Goal: Navigation & Orientation: Find specific page/section

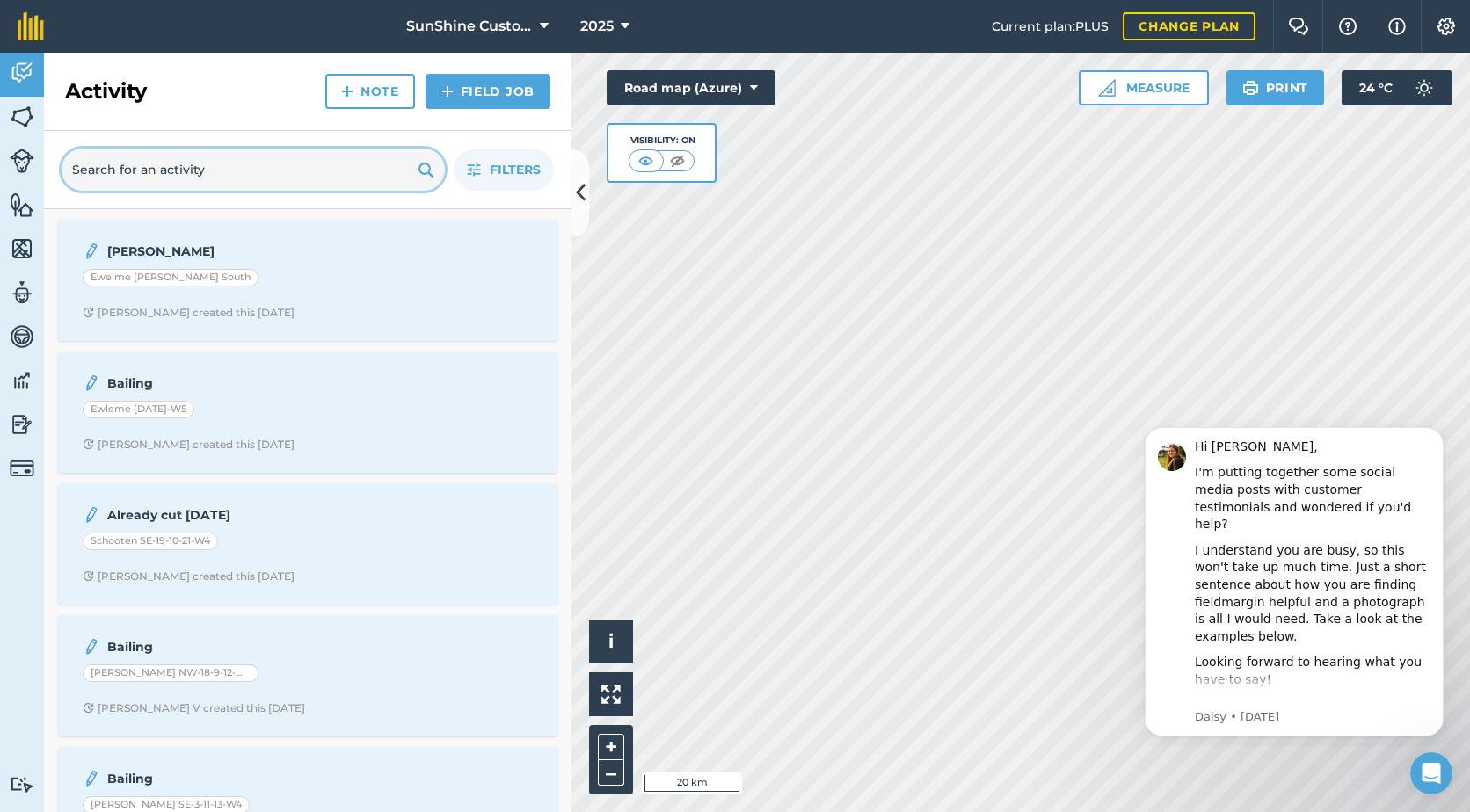
click at [125, 179] on input "text" at bounding box center [253, 169] width 383 height 42
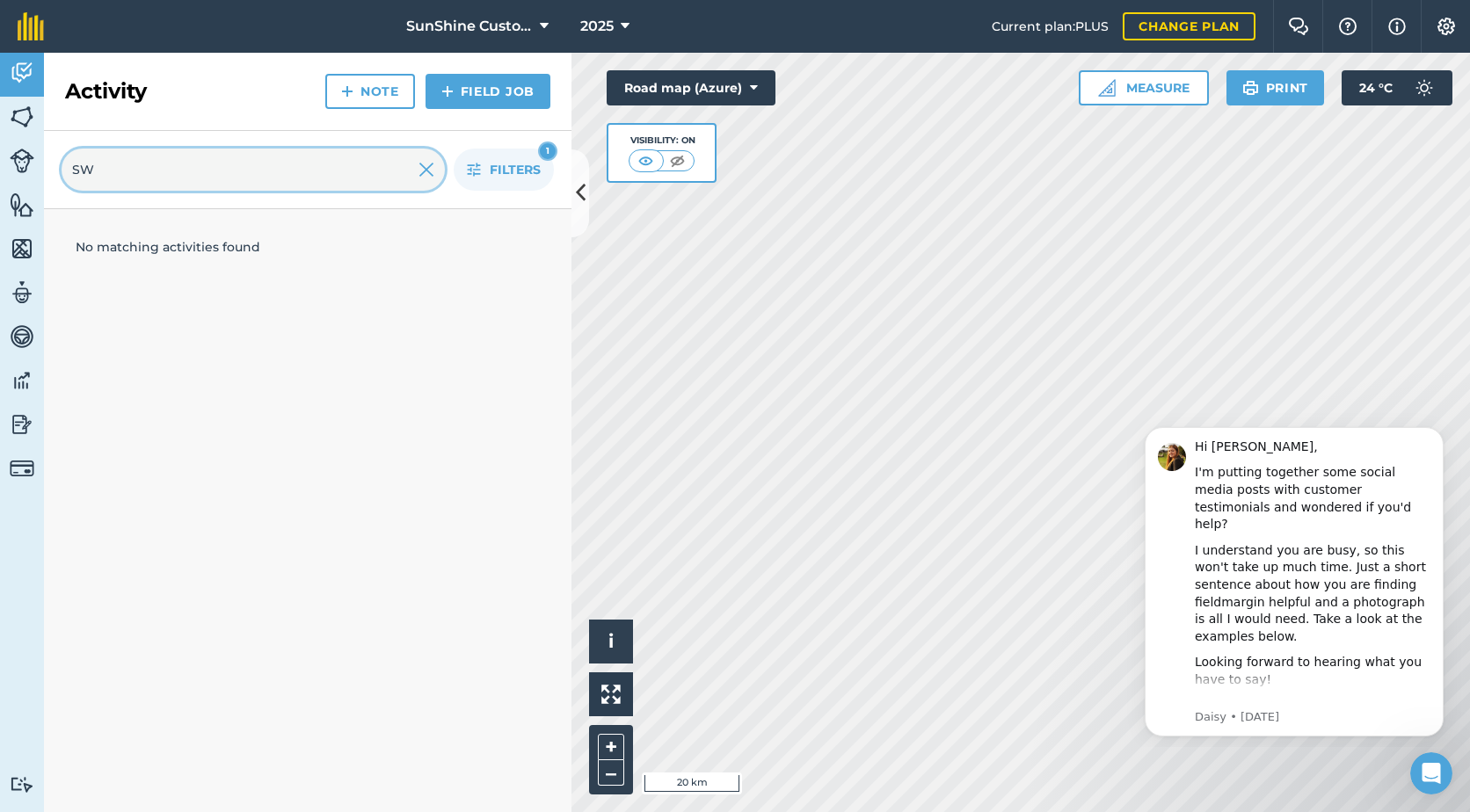
type input "S"
type input "n"
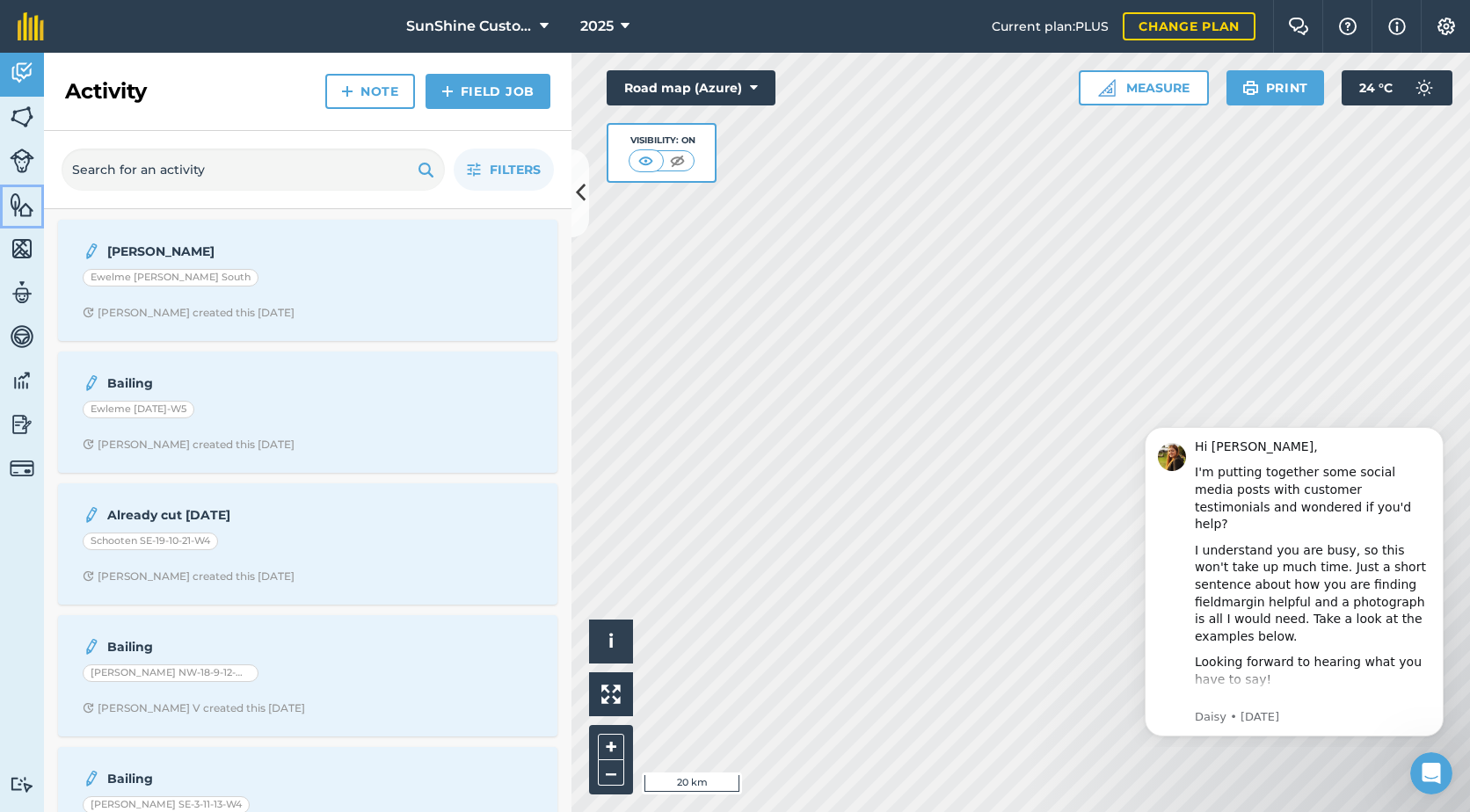
click at [25, 217] on img at bounding box center [22, 204] width 24 height 26
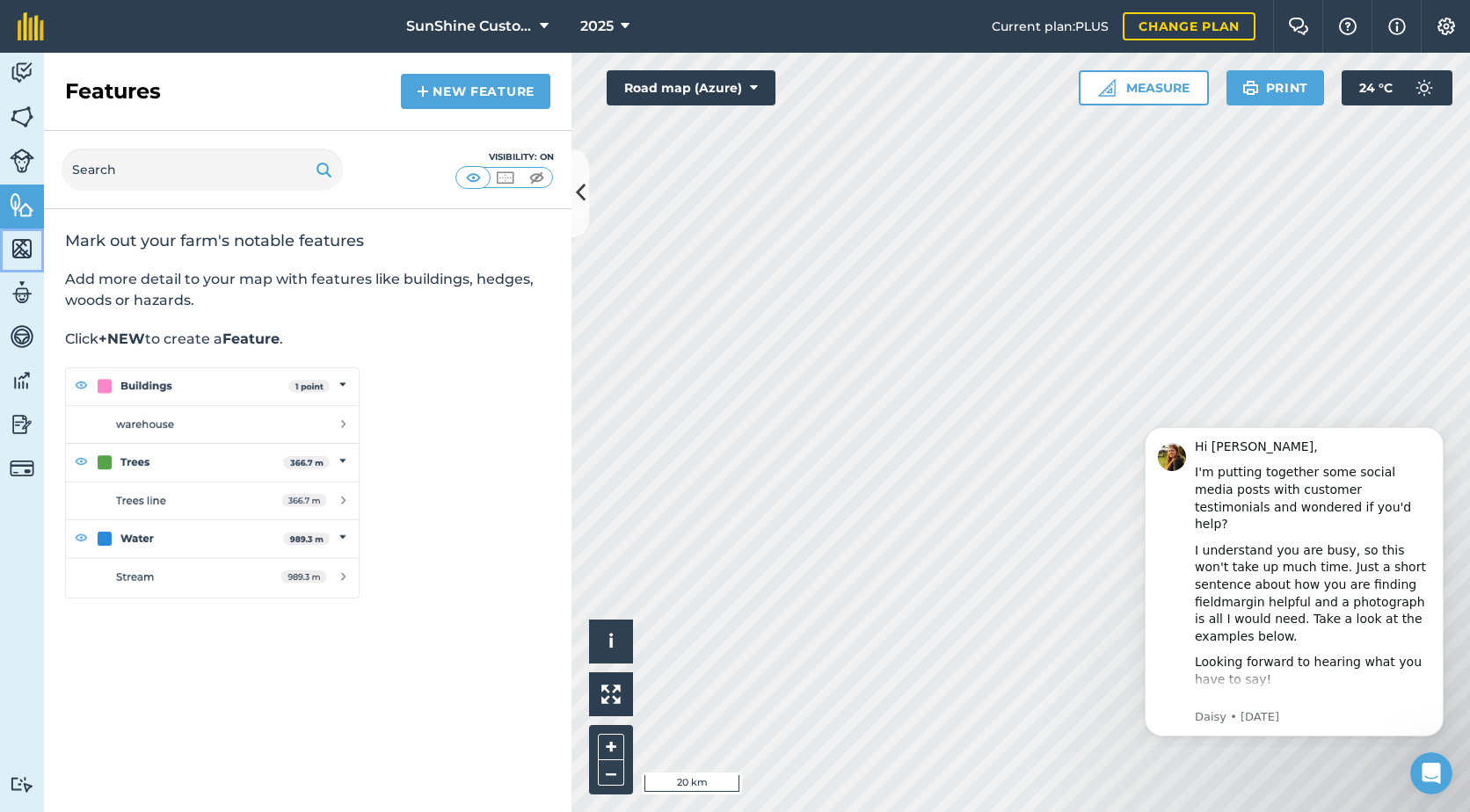
click at [29, 252] on img at bounding box center [22, 248] width 24 height 26
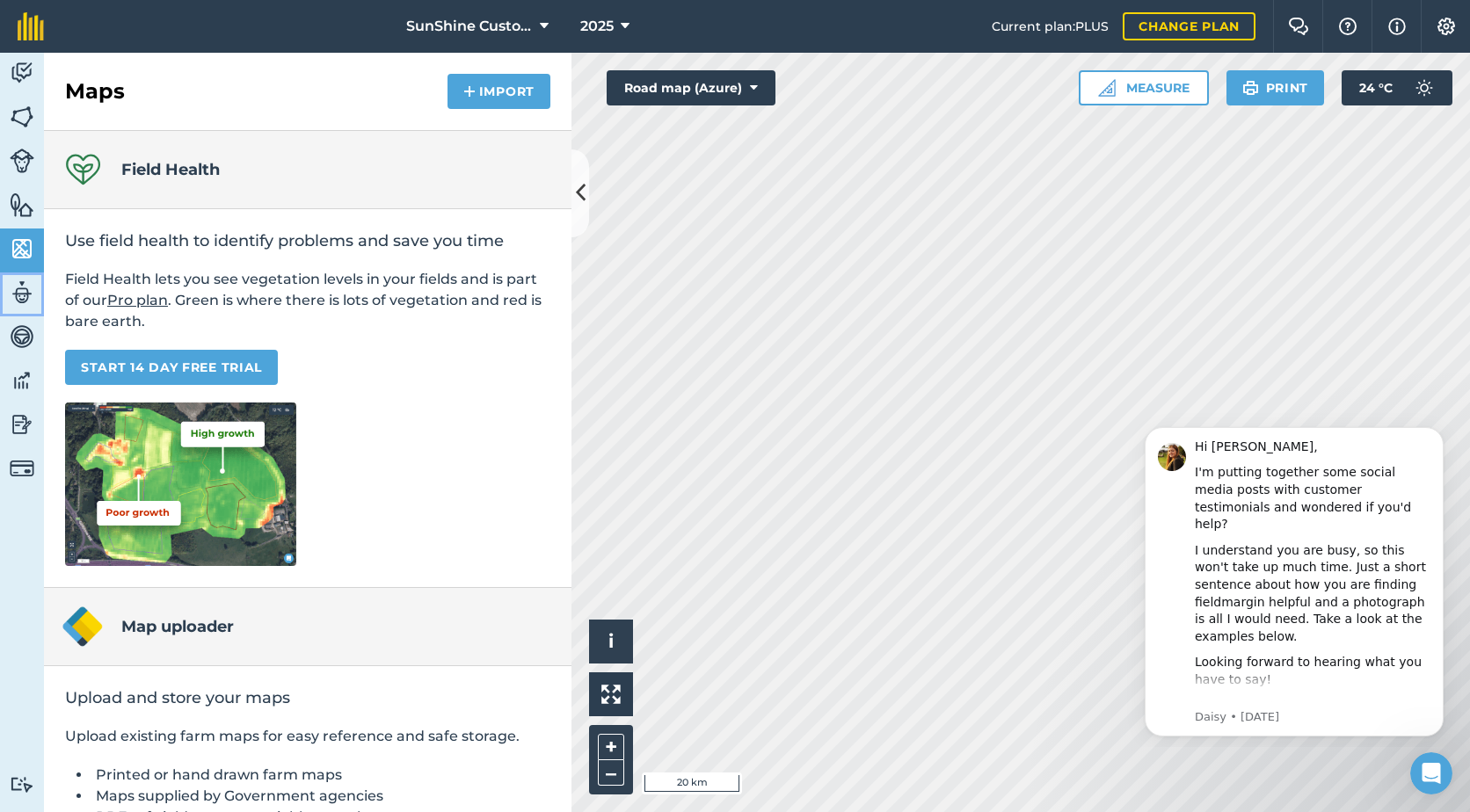
click at [22, 299] on img at bounding box center [22, 292] width 24 height 26
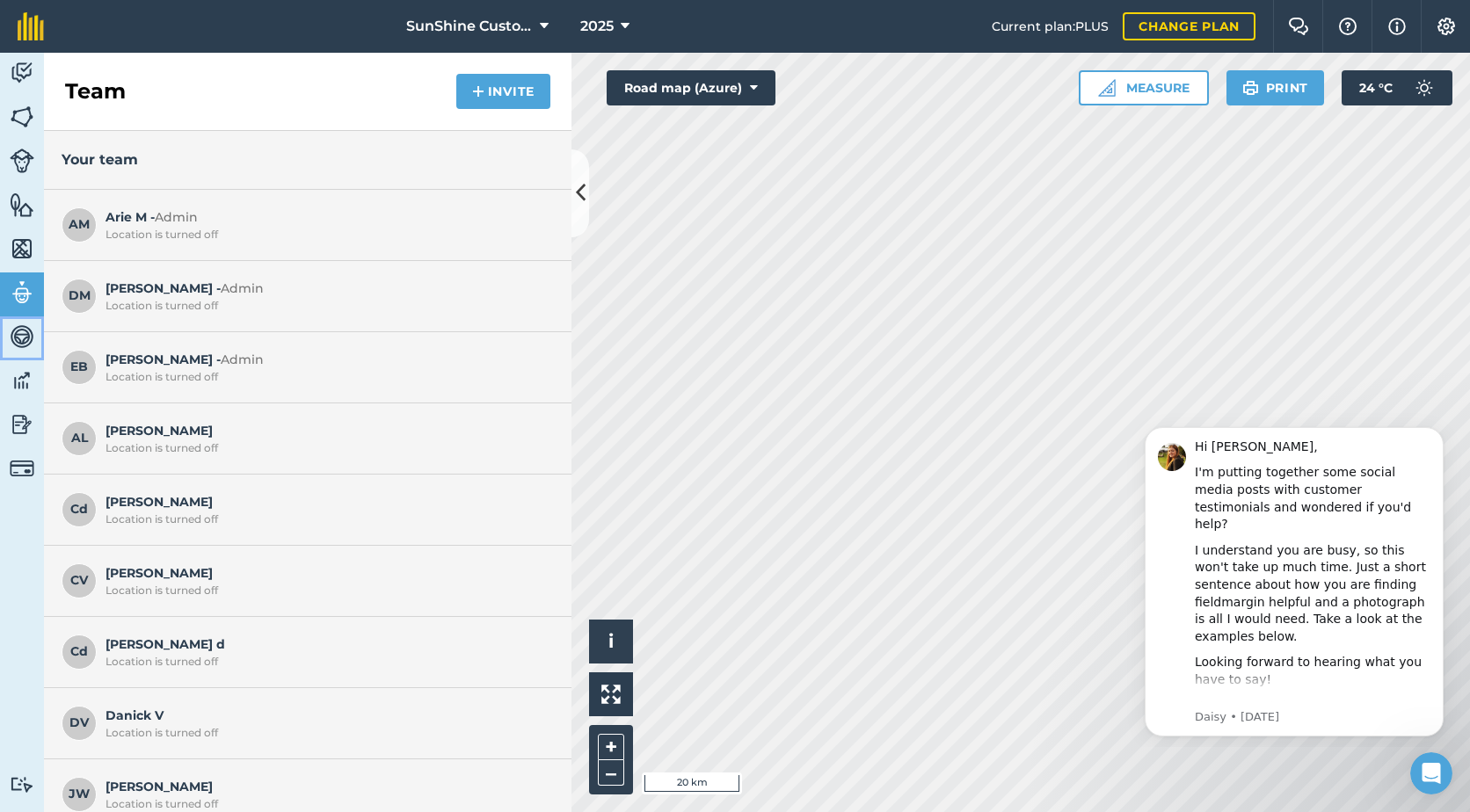
click at [16, 335] on img at bounding box center [22, 336] width 24 height 26
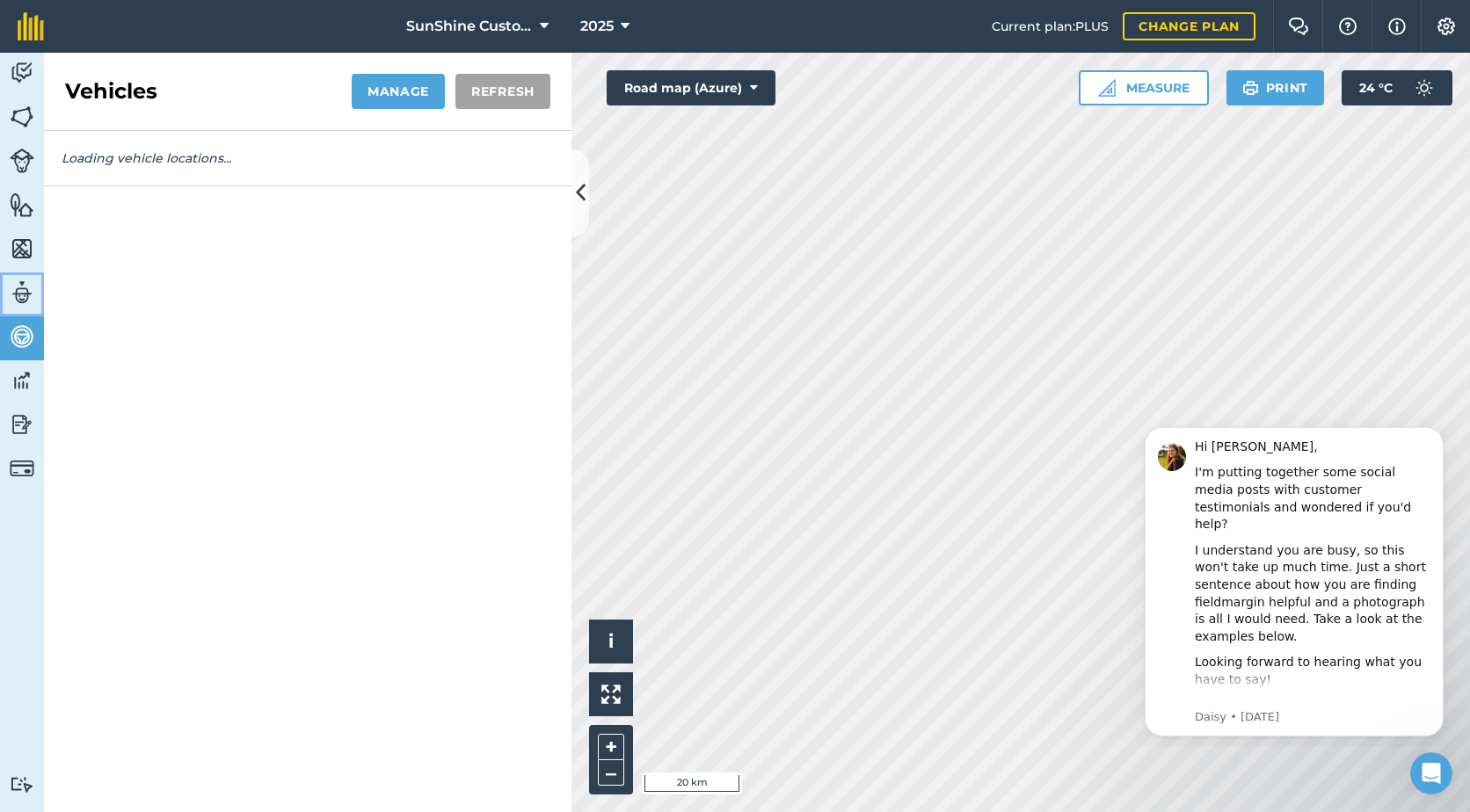
click at [15, 300] on img at bounding box center [22, 292] width 24 height 26
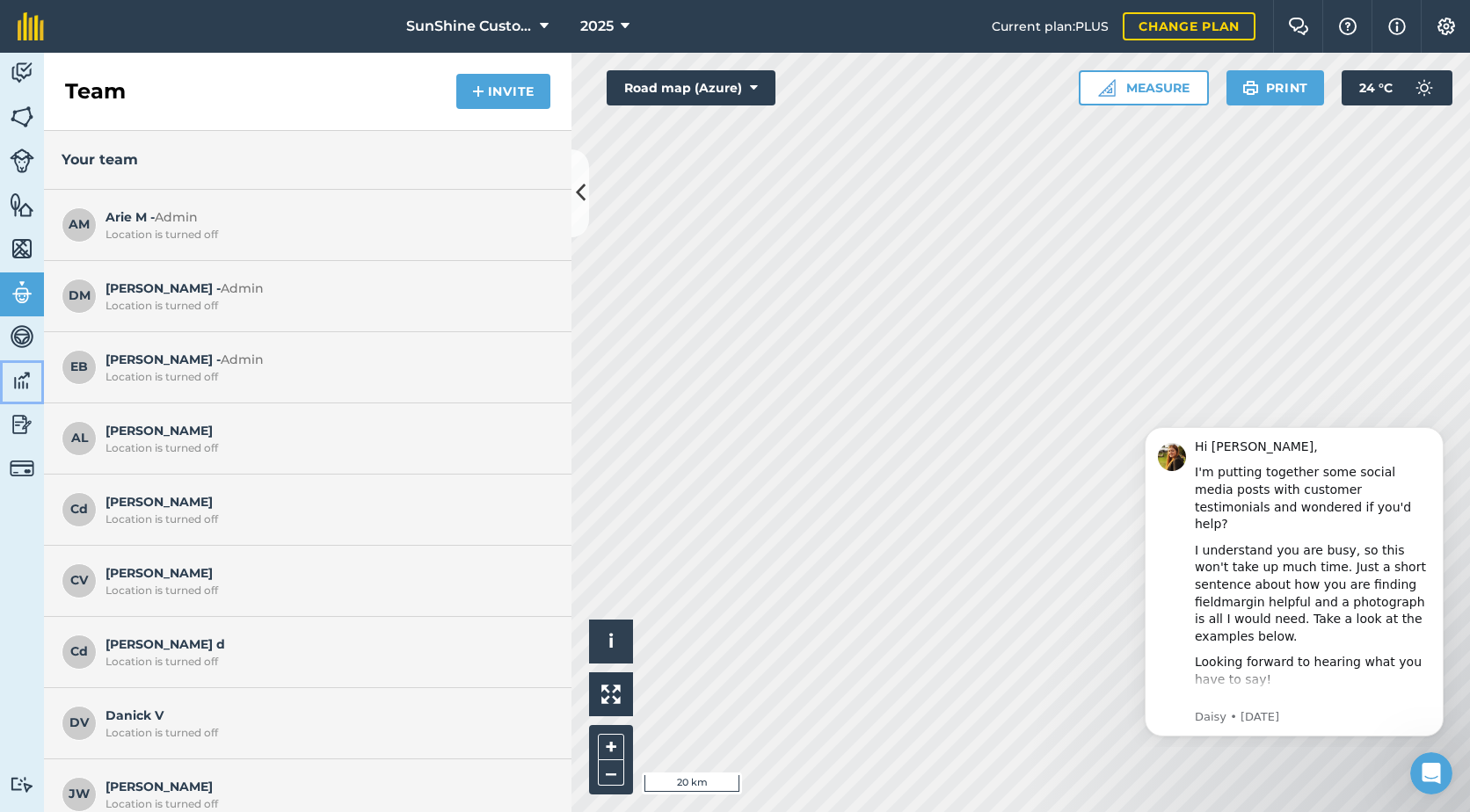
click at [17, 379] on img at bounding box center [22, 380] width 24 height 26
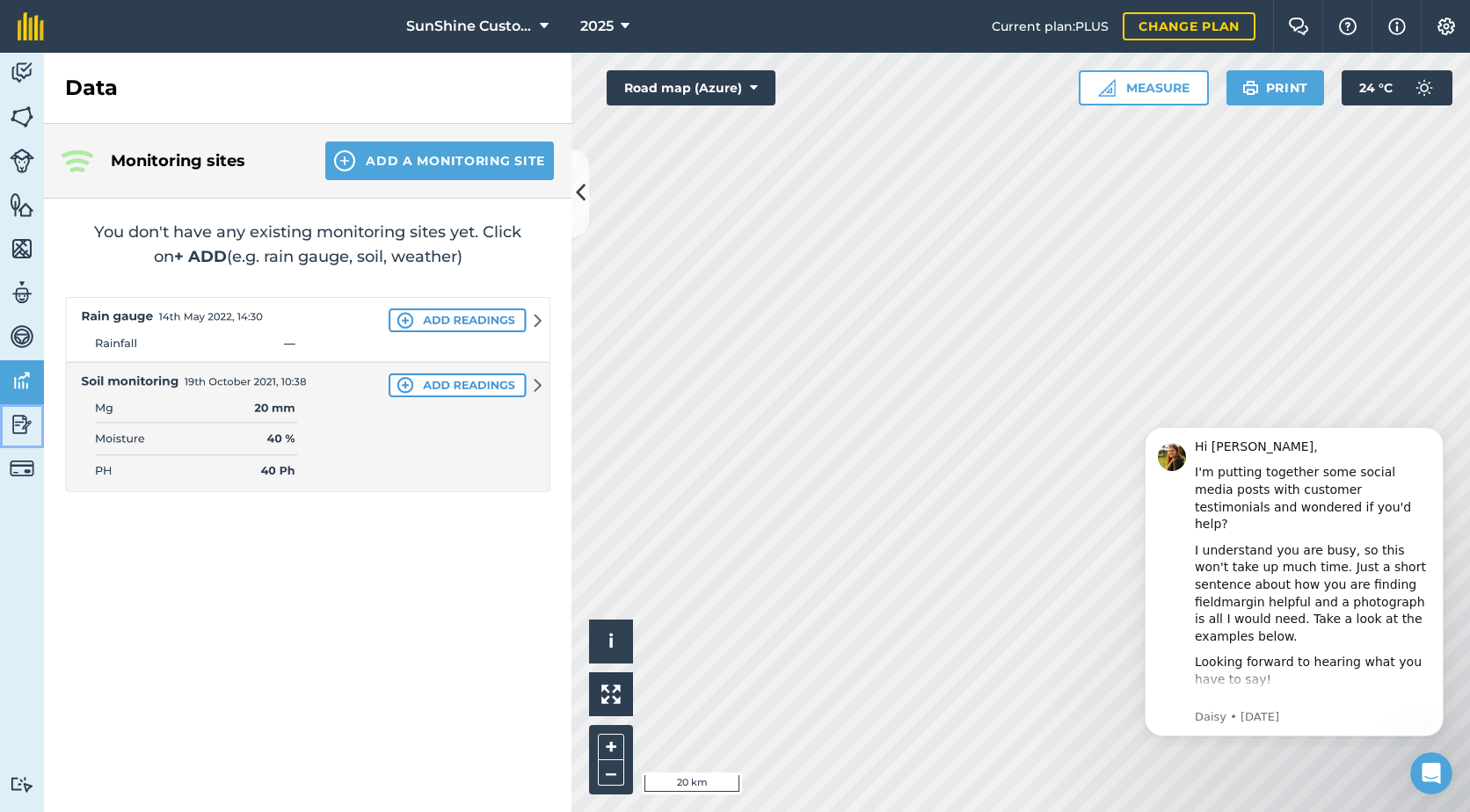
click at [22, 415] on img at bounding box center [22, 424] width 24 height 26
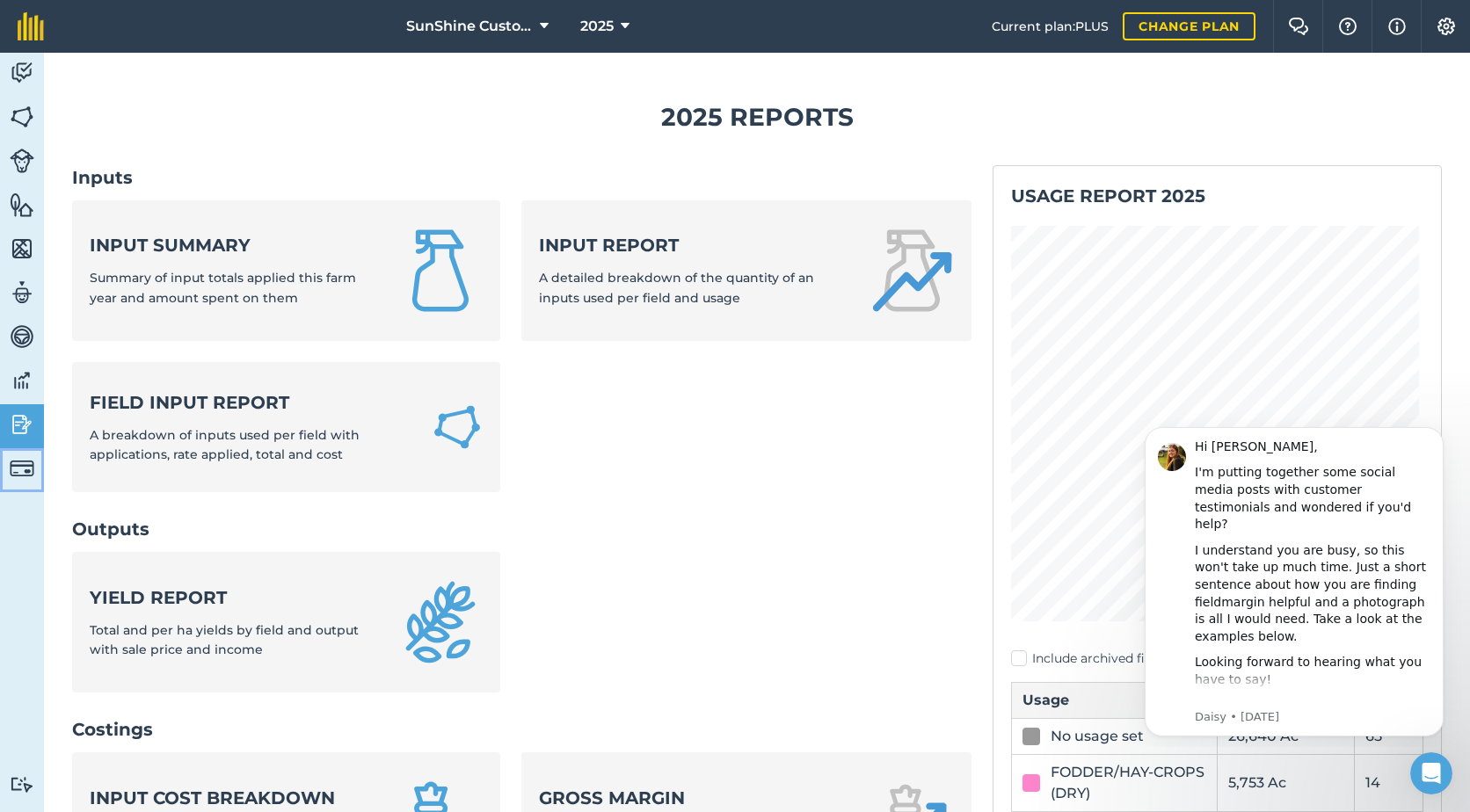
click at [20, 459] on img at bounding box center [22, 468] width 24 height 24
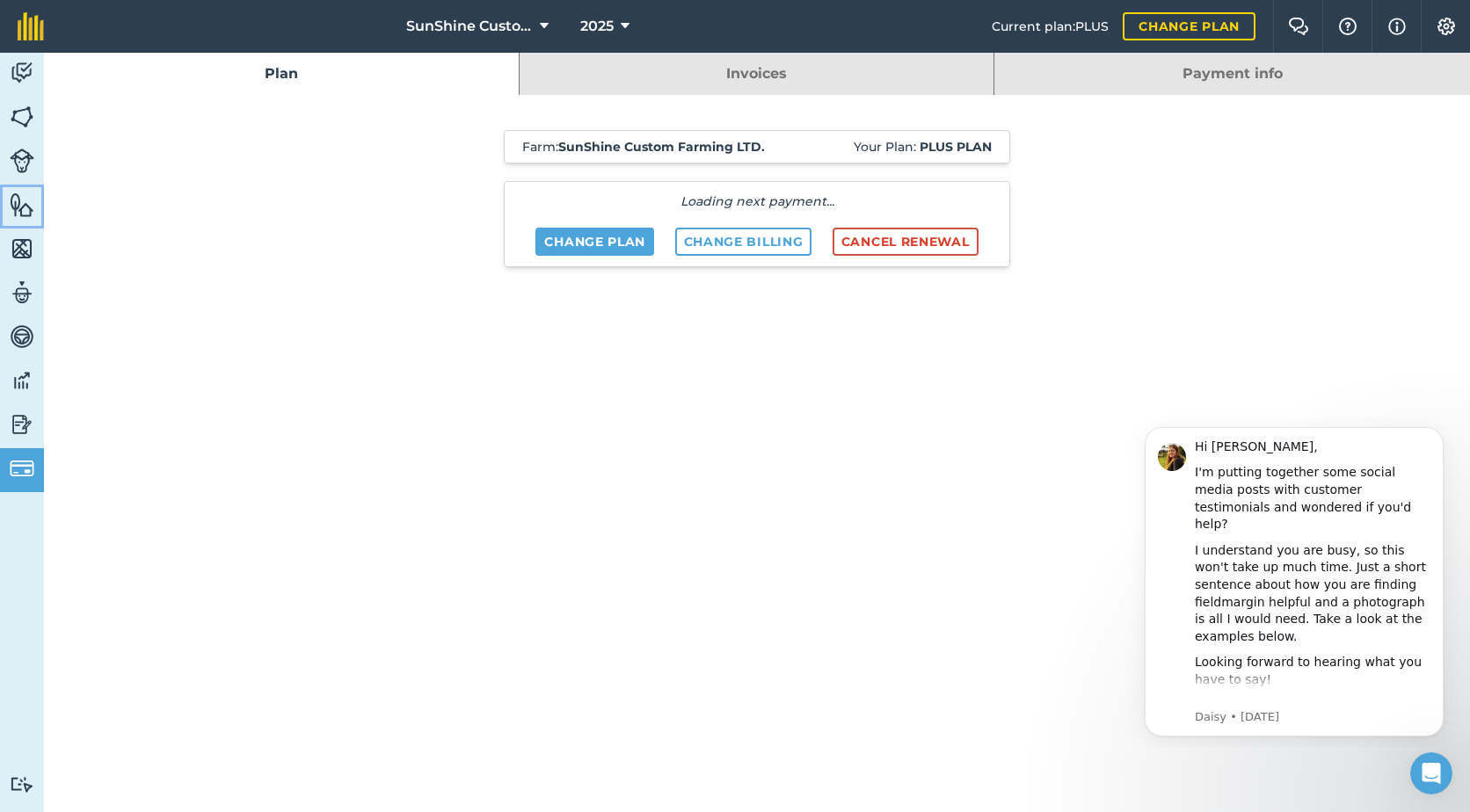
click at [20, 205] on img at bounding box center [22, 204] width 24 height 26
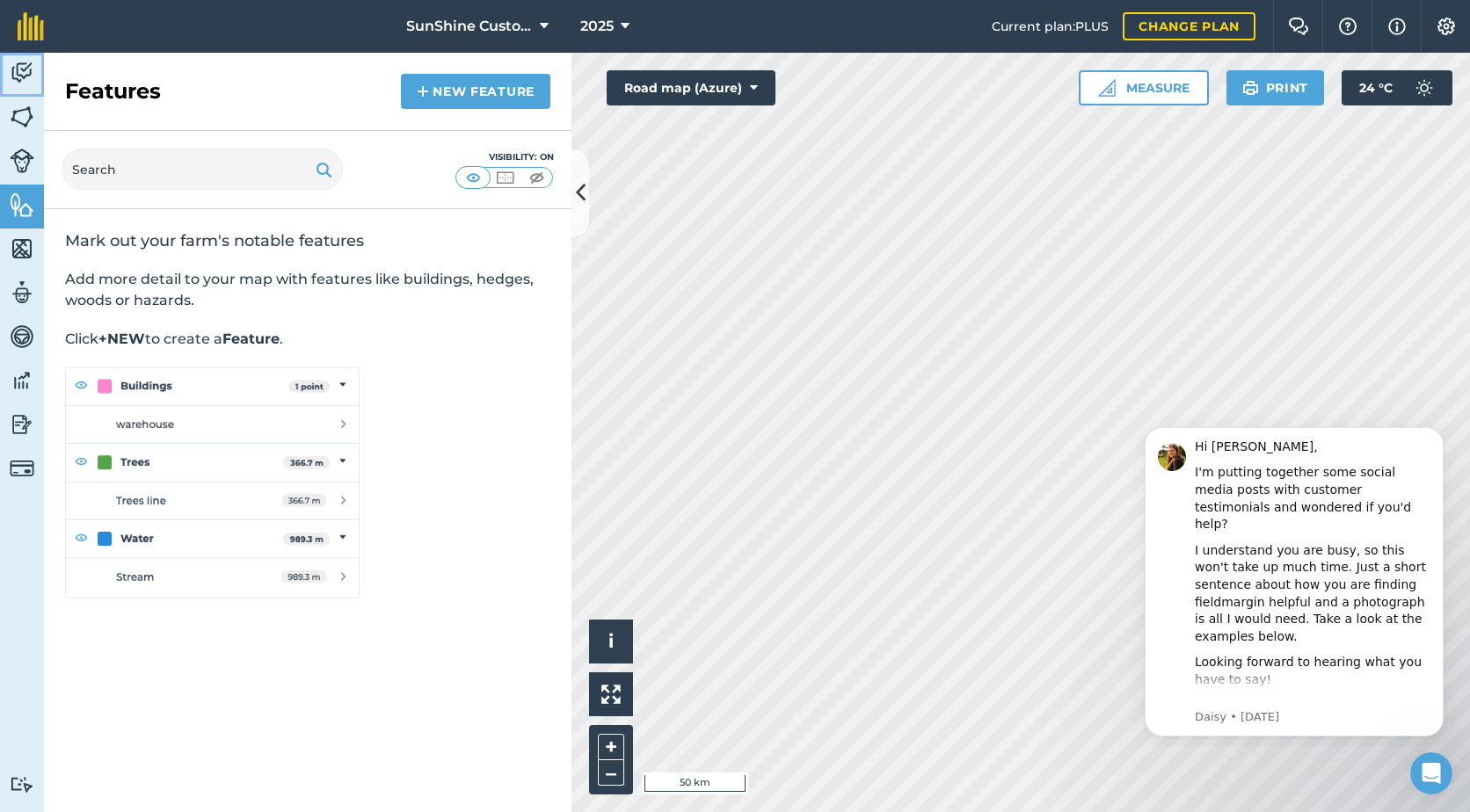
click at [18, 77] on img at bounding box center [22, 72] width 24 height 26
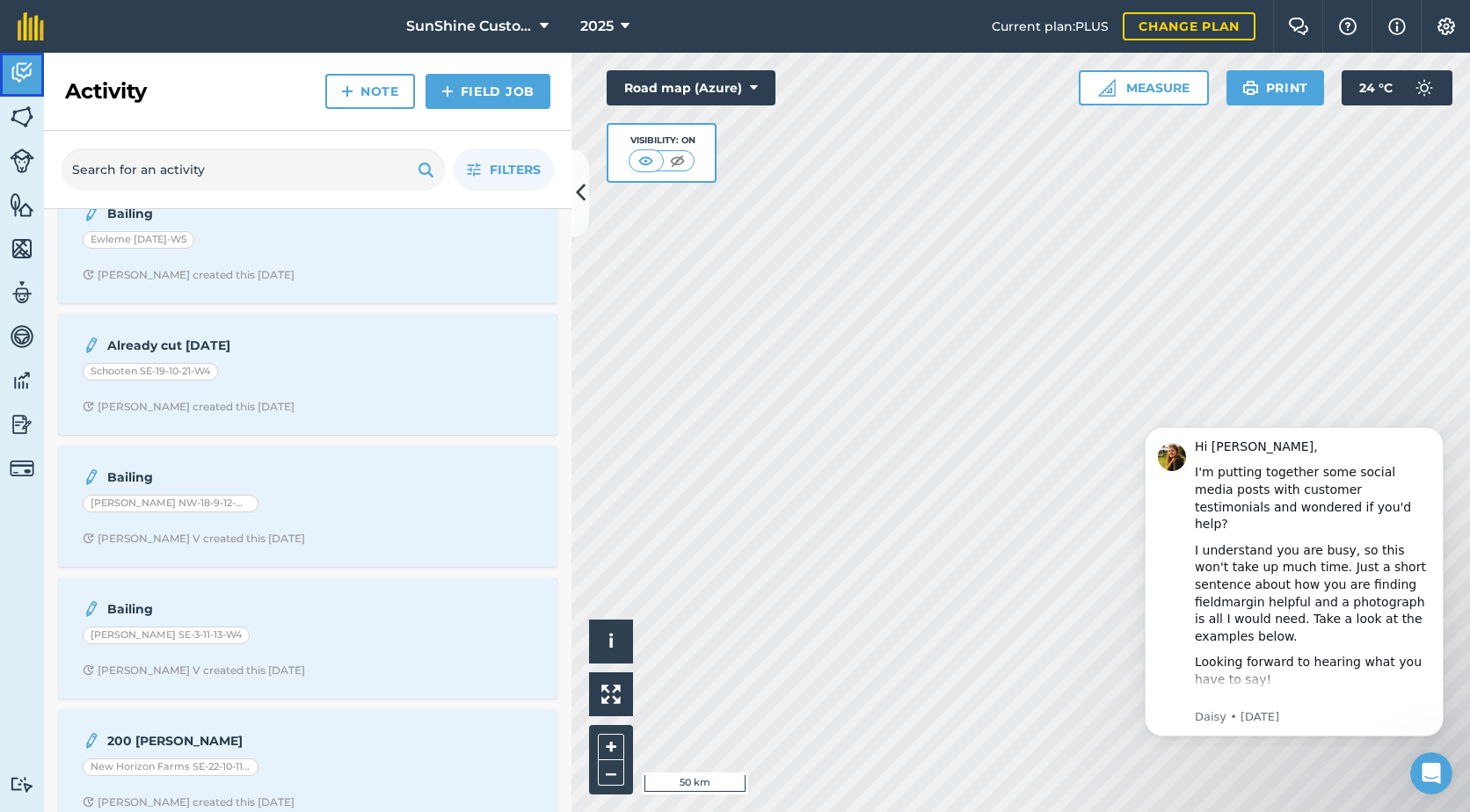
scroll to position [199, 0]
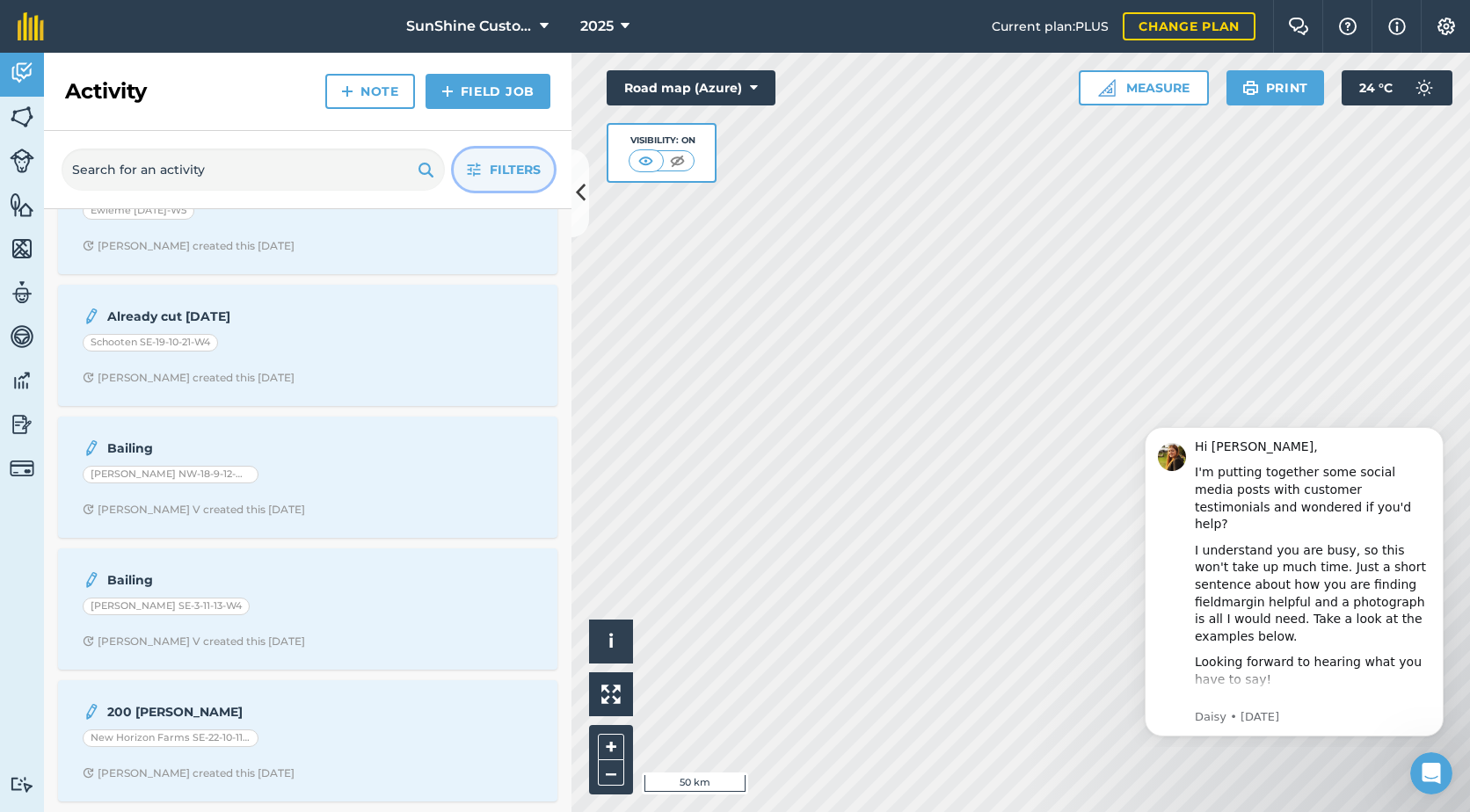
click at [515, 179] on span "Filters" at bounding box center [515, 170] width 51 height 20
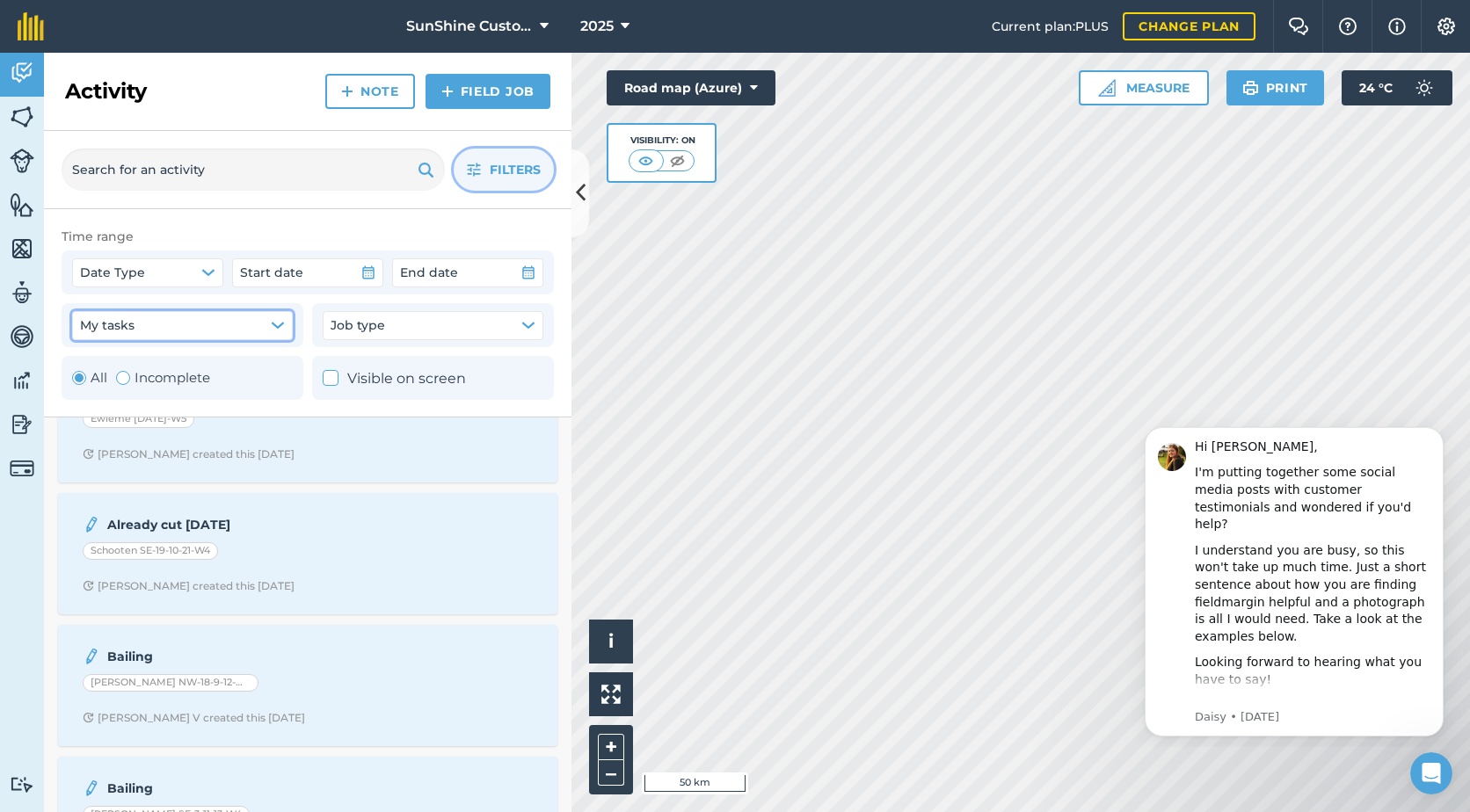
click at [206, 335] on button "My tasks" at bounding box center [182, 325] width 220 height 28
click at [170, 273] on button "Date Type" at bounding box center [148, 272] width 151 height 28
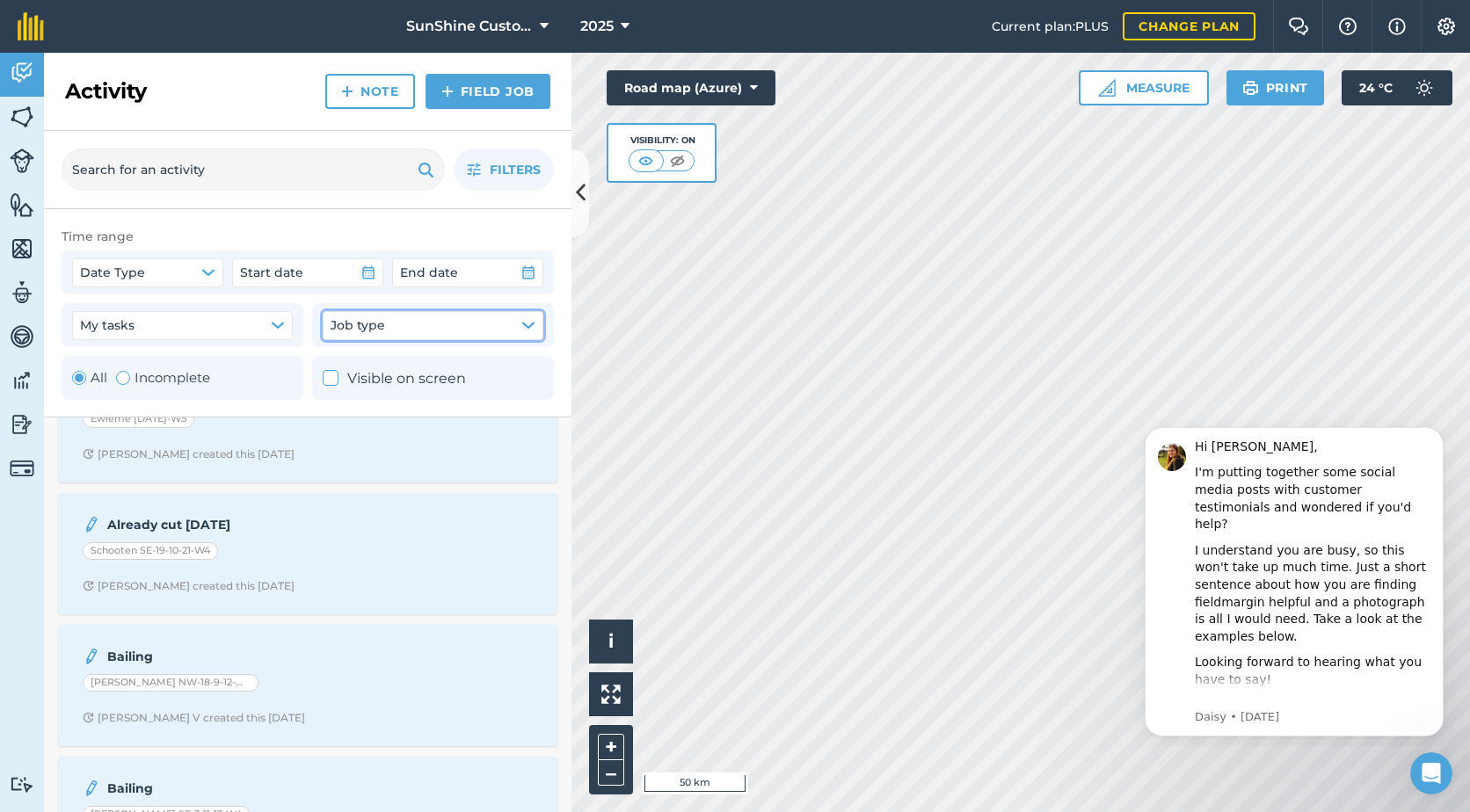
click at [377, 319] on span "Job type" at bounding box center [358, 326] width 55 height 20
click at [476, 165] on icon "button" at bounding box center [474, 170] width 14 height 14
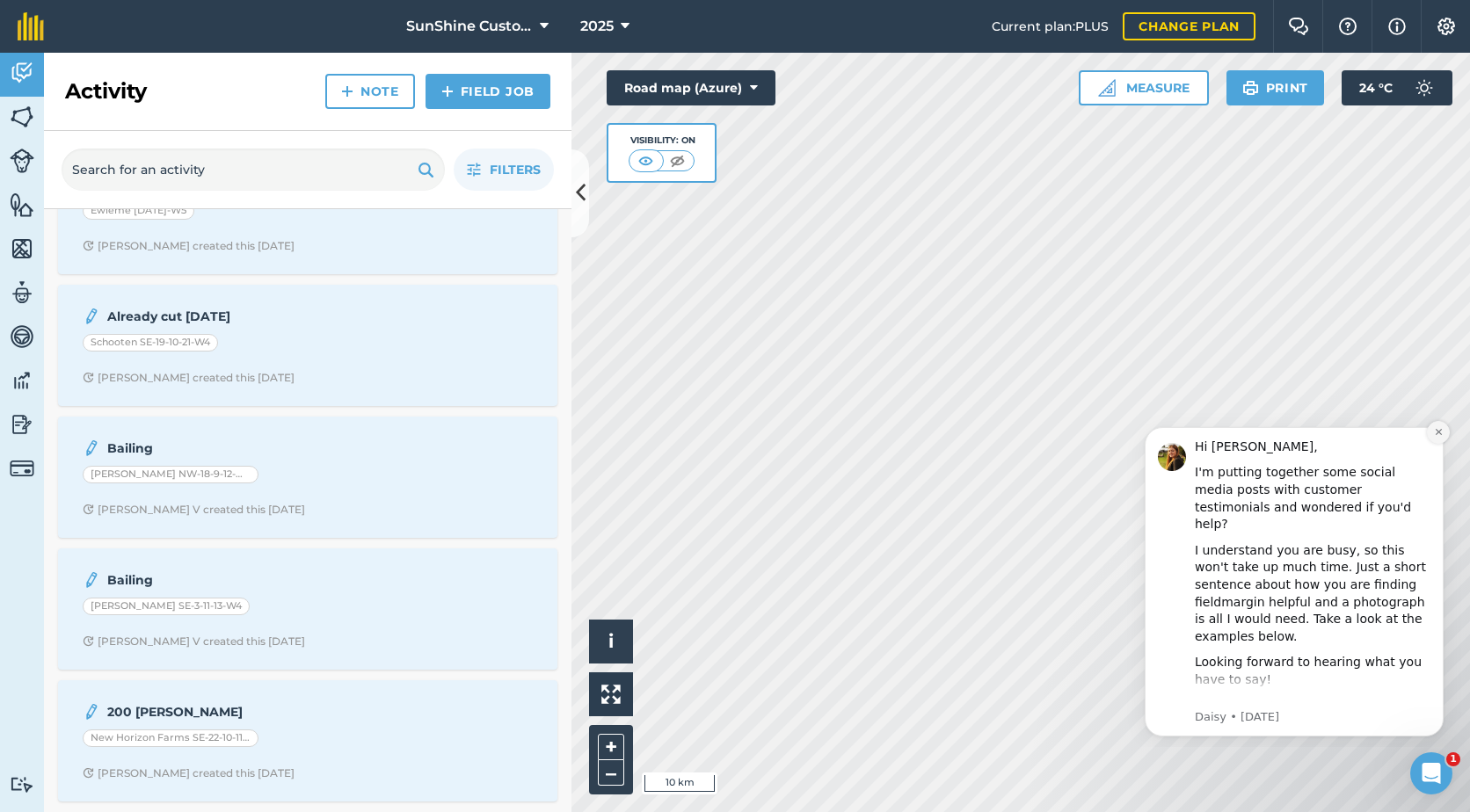
click at [1437, 437] on icon "Dismiss notification" at bounding box center [1439, 432] width 10 height 10
